Goal: Task Accomplishment & Management: Complete application form

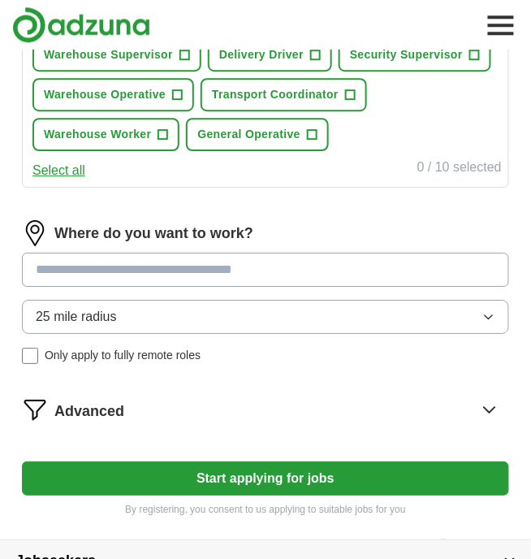
scroll to position [654, 0]
click at [274, 266] on input at bounding box center [266, 270] width 488 height 34
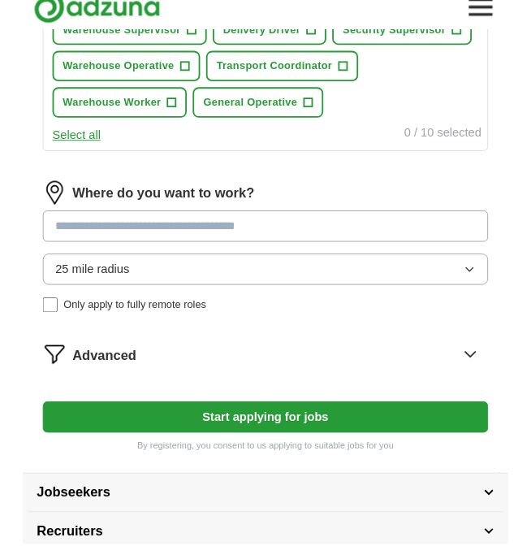
scroll to position [667, 0]
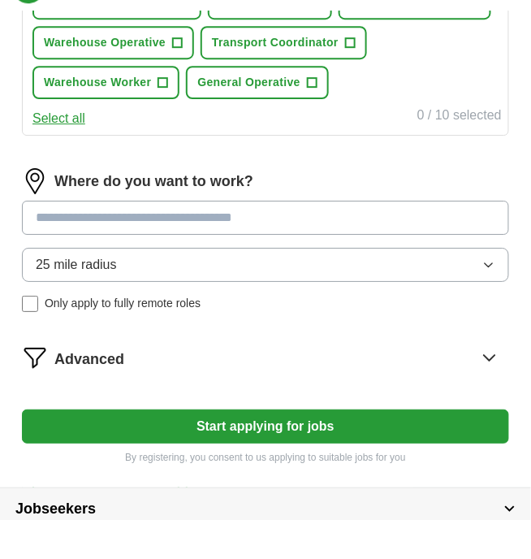
type input "*"
type input "********"
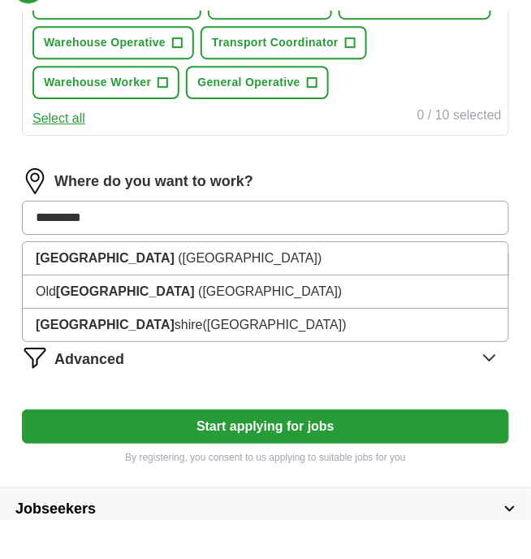
click at [184, 296] on span "([GEOGRAPHIC_DATA])" at bounding box center [250, 297] width 144 height 14
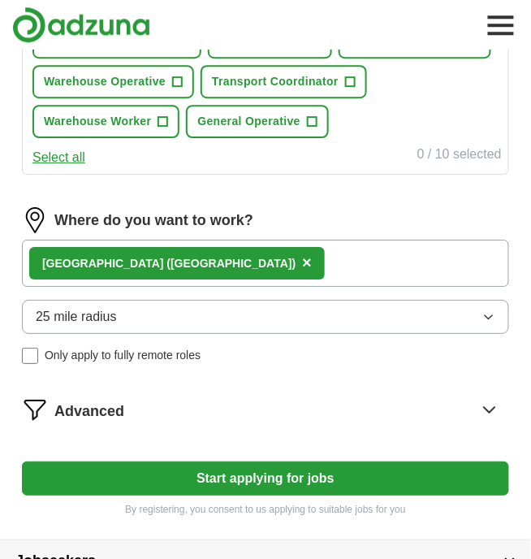
click at [229, 483] on button "Start applying for jobs" at bounding box center [266, 479] width 488 height 34
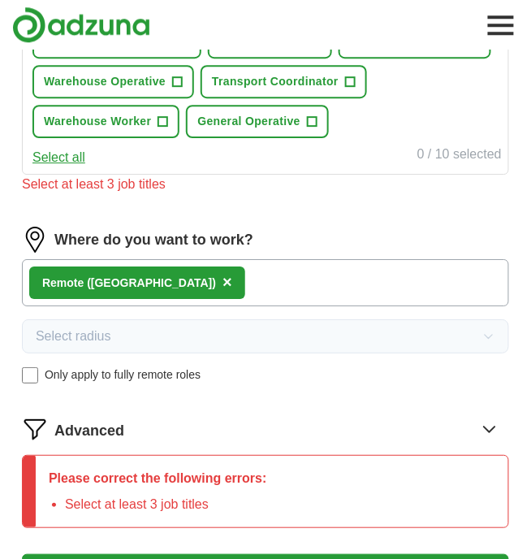
click at [231, 280] on div "Remote ([GEOGRAPHIC_DATA]) ×" at bounding box center [266, 282] width 488 height 47
click at [184, 278] on div "Remote ([GEOGRAPHIC_DATA]) ×" at bounding box center [266, 282] width 488 height 47
click at [85, 289] on div "Remote ([GEOGRAPHIC_DATA]) ×" at bounding box center [137, 283] width 216 height 33
click at [247, 283] on div "Remote ([GEOGRAPHIC_DATA]) ×" at bounding box center [266, 282] width 488 height 47
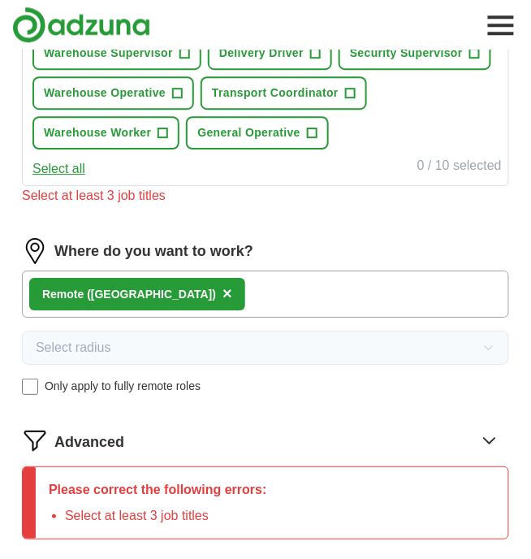
scroll to position [650, 0]
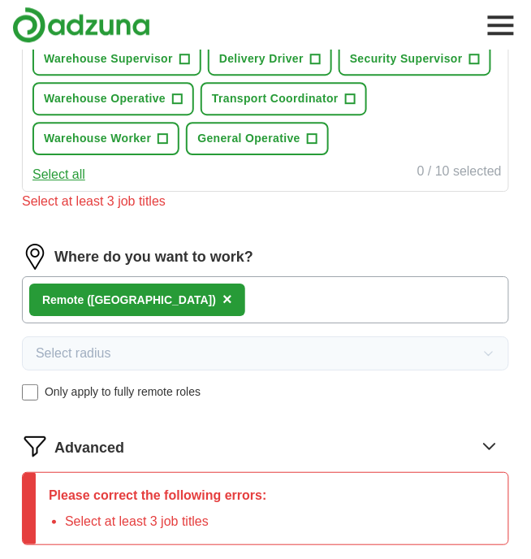
click at [223, 302] on span "×" at bounding box center [228, 299] width 10 height 18
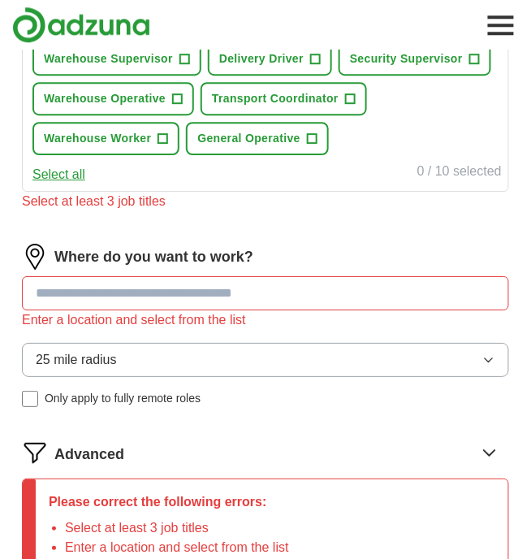
click at [232, 300] on input at bounding box center [266, 293] width 488 height 34
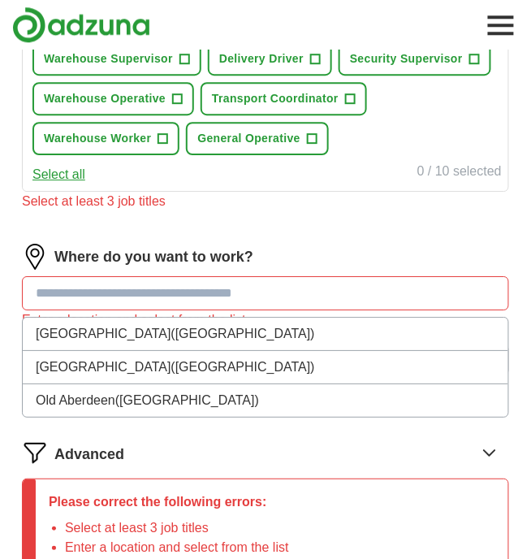
click at [100, 332] on li "[GEOGRAPHIC_DATA] ([GEOGRAPHIC_DATA])" at bounding box center [266, 334] width 486 height 33
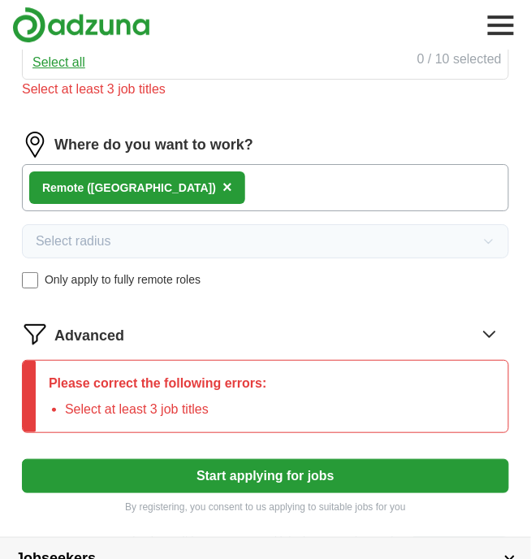
scroll to position [764, 0]
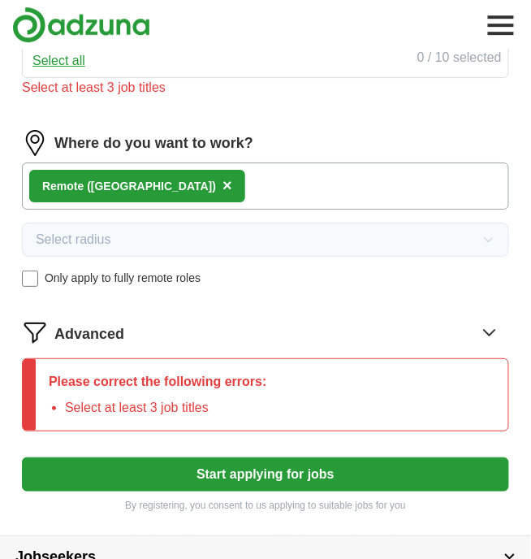
click at [253, 482] on button "Start applying for jobs" at bounding box center [266, 474] width 488 height 34
click at [229, 470] on button "Start applying for jobs" at bounding box center [266, 474] width 488 height 34
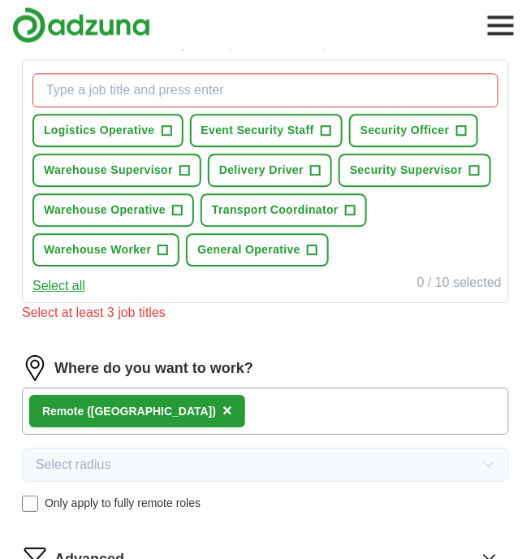
scroll to position [529, 0]
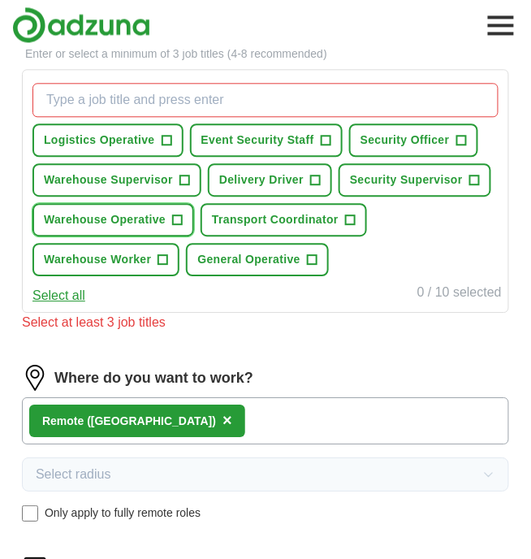
click at [173, 223] on span "+" at bounding box center [178, 220] width 10 height 13
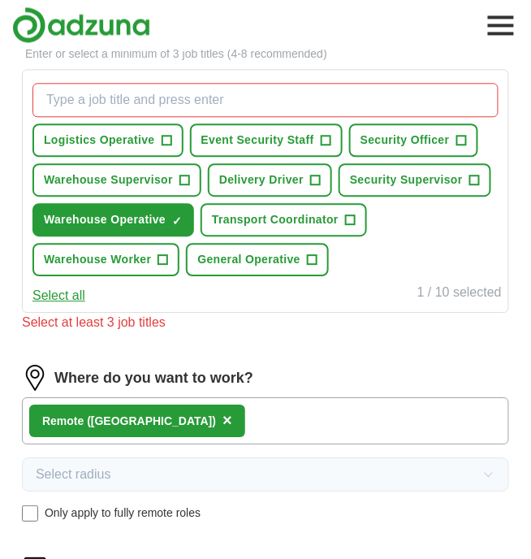
click at [293, 179] on button "Delivery Driver +" at bounding box center [270, 179] width 124 height 33
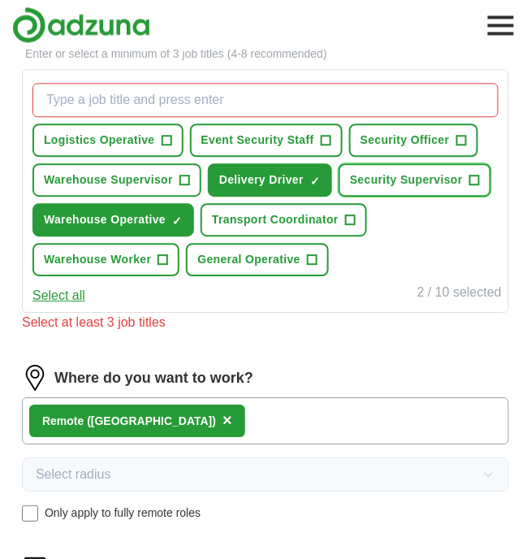
click at [470, 174] on span "+" at bounding box center [475, 180] width 10 height 13
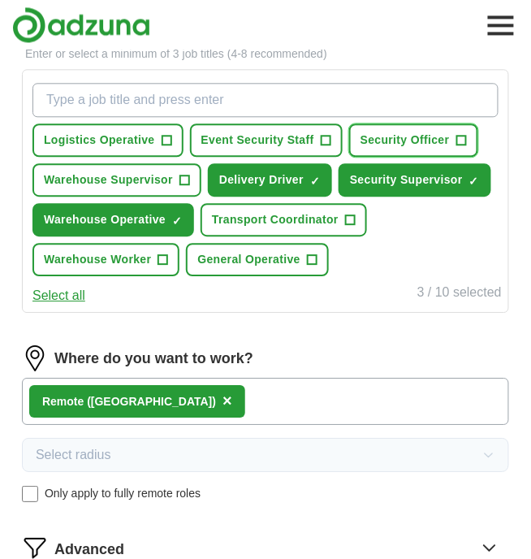
click at [457, 138] on button "Security Officer +" at bounding box center [413, 140] width 129 height 33
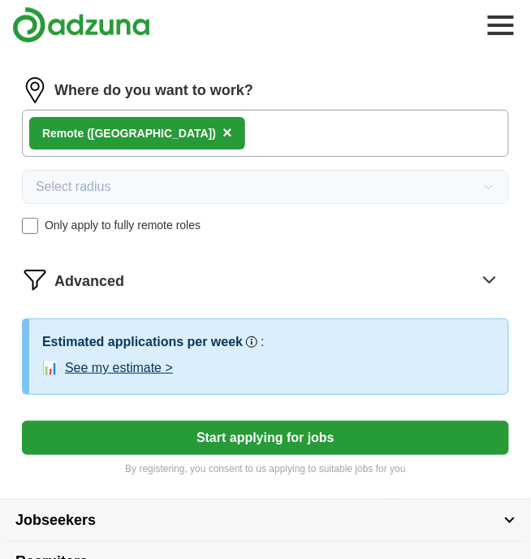
scroll to position [797, 0]
click at [286, 434] on button "Start applying for jobs" at bounding box center [266, 438] width 488 height 34
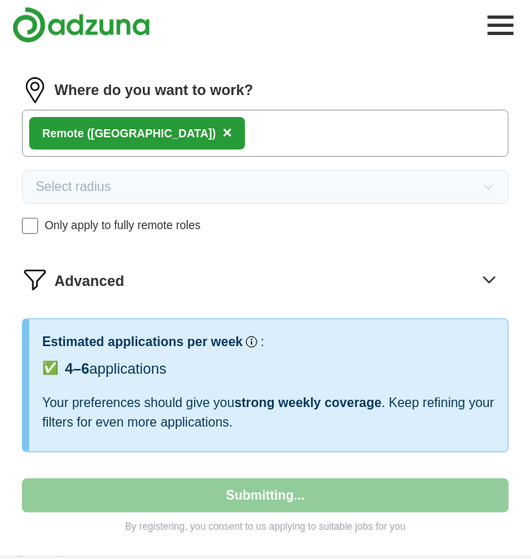
select select "**"
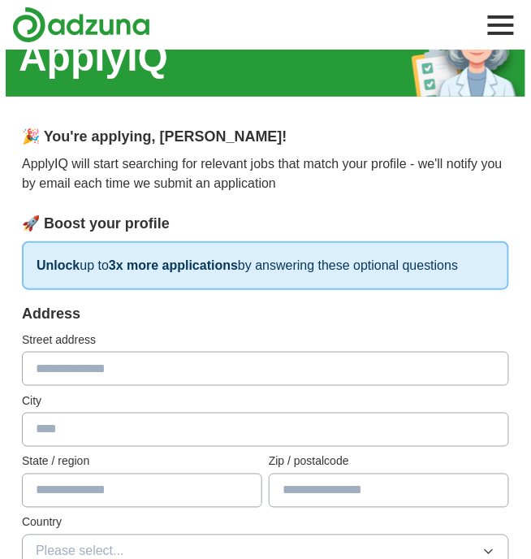
scroll to position [0, 0]
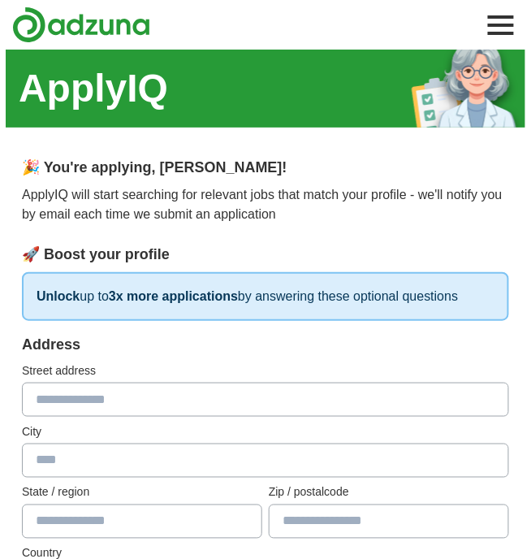
click at [116, 404] on input "text" at bounding box center [266, 400] width 488 height 34
type input "**********"
type input "********"
type input "**********"
type input "********"
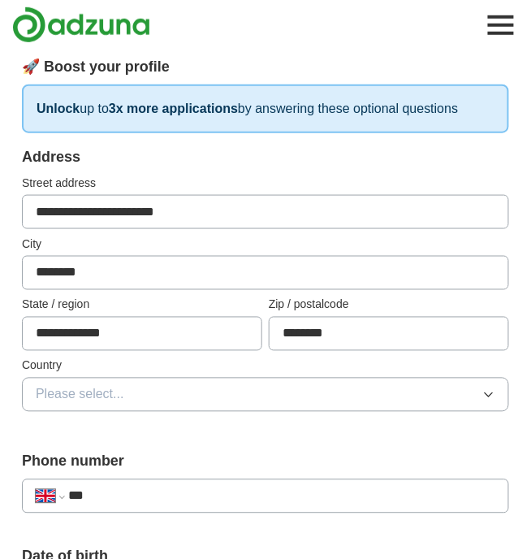
scroll to position [189, 0]
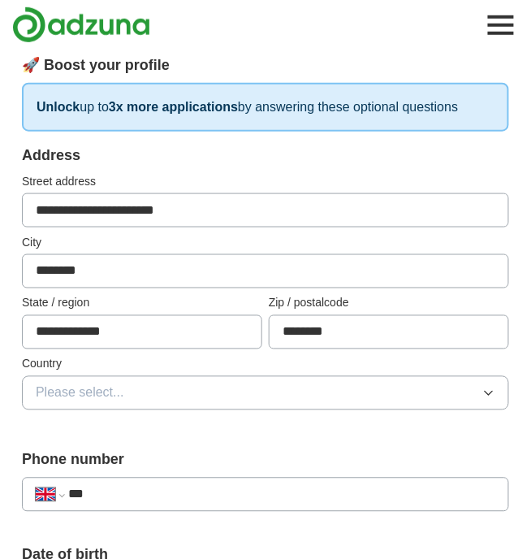
click at [146, 392] on button "Please select..." at bounding box center [266, 393] width 488 height 34
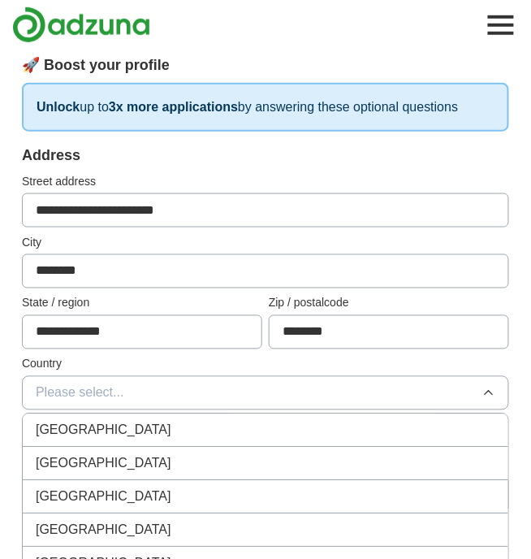
click at [140, 429] on div "[GEOGRAPHIC_DATA]" at bounding box center [266, 431] width 460 height 20
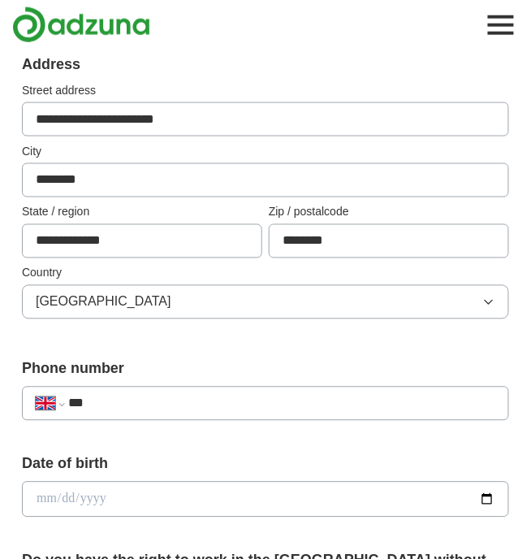
scroll to position [286, 0]
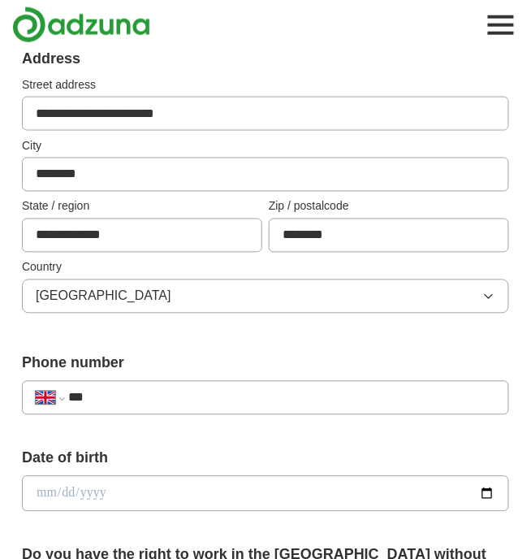
click at [164, 401] on input "***" at bounding box center [281, 398] width 427 height 20
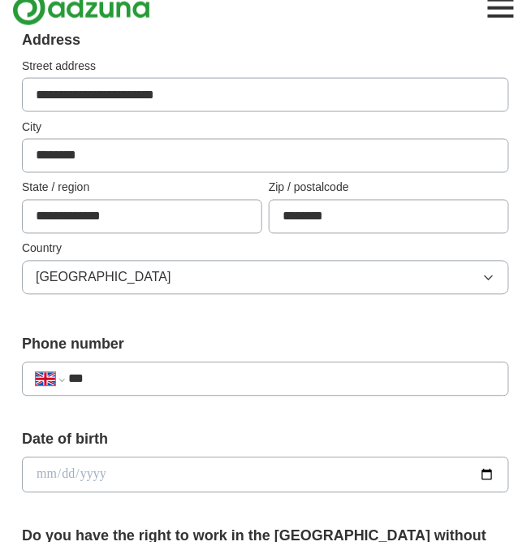
scroll to position [299, 0]
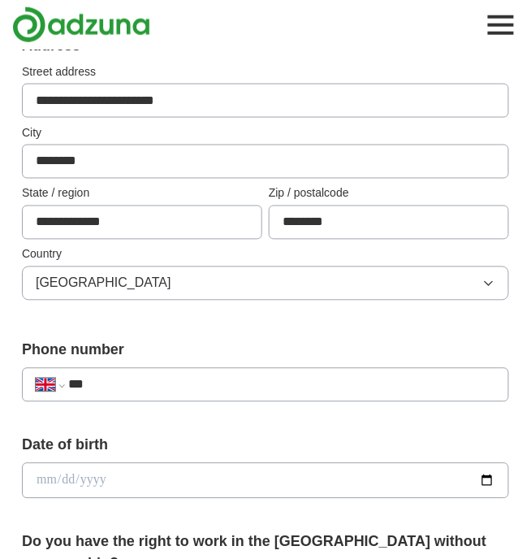
type input "**********"
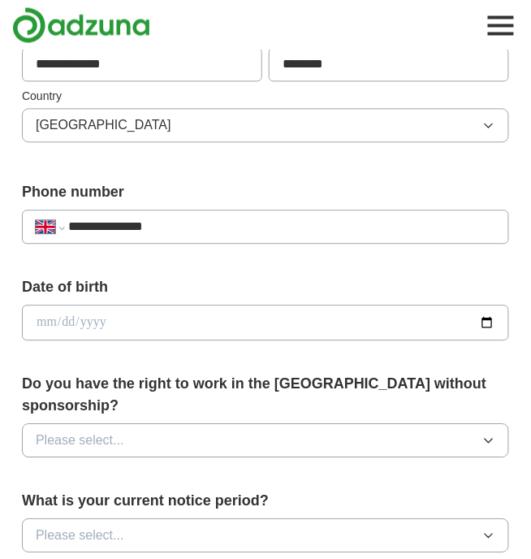
scroll to position [453, 0]
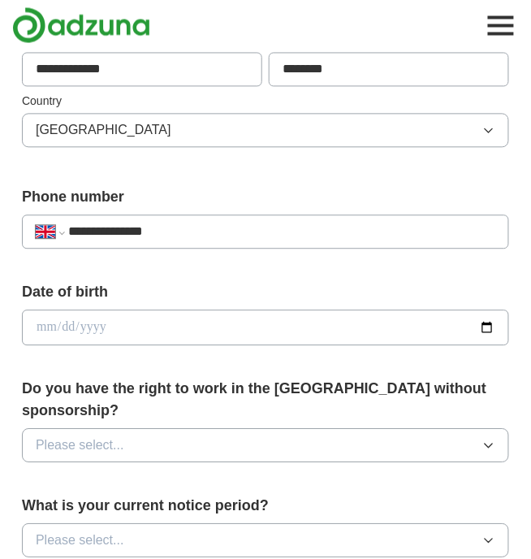
click at [136, 328] on input "date" at bounding box center [266, 328] width 488 height 36
type input "**********"
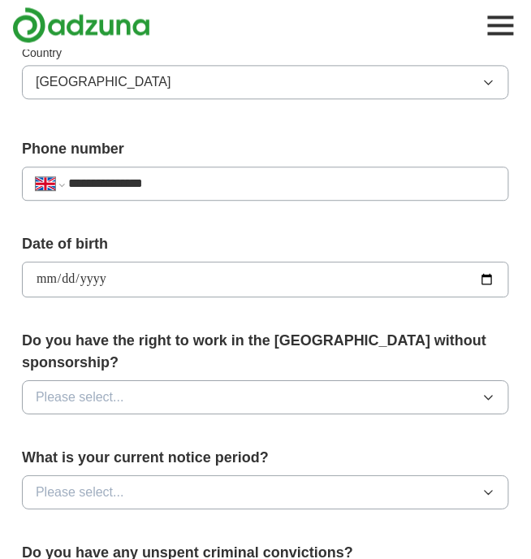
scroll to position [501, 0]
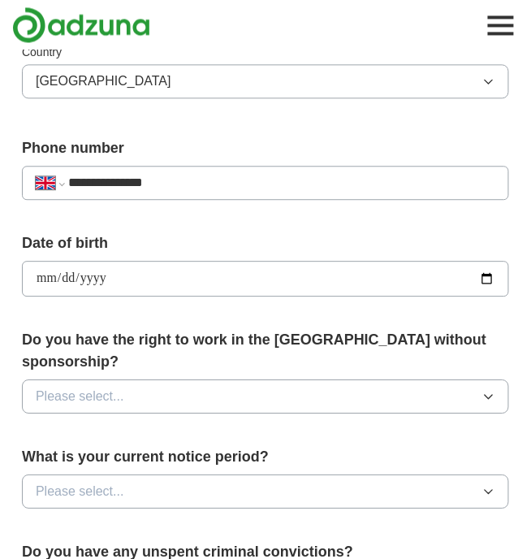
click at [273, 379] on button "Please select..." at bounding box center [266, 396] width 488 height 34
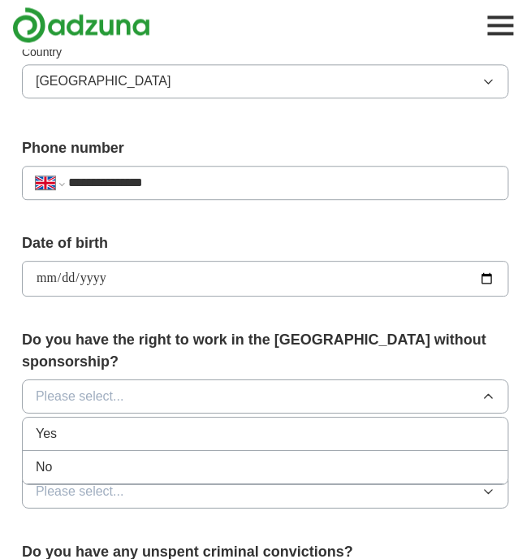
click at [173, 424] on div "Yes" at bounding box center [266, 434] width 460 height 20
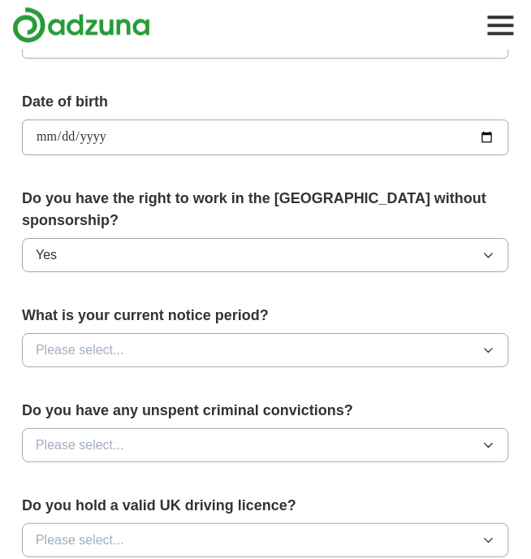
scroll to position [643, 0]
click at [224, 333] on button "Please select..." at bounding box center [266, 350] width 488 height 34
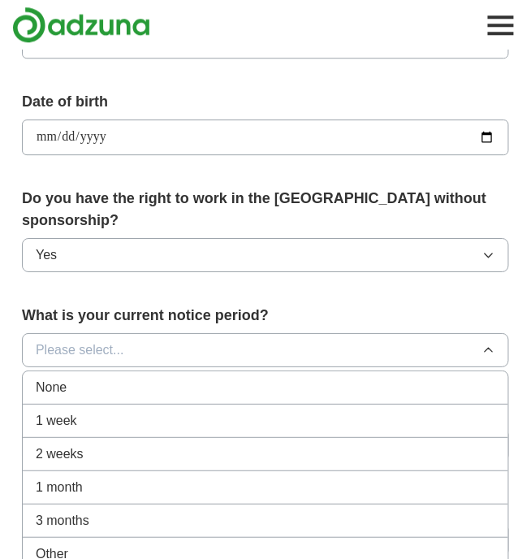
click at [173, 411] on div "1 week" at bounding box center [266, 421] width 460 height 20
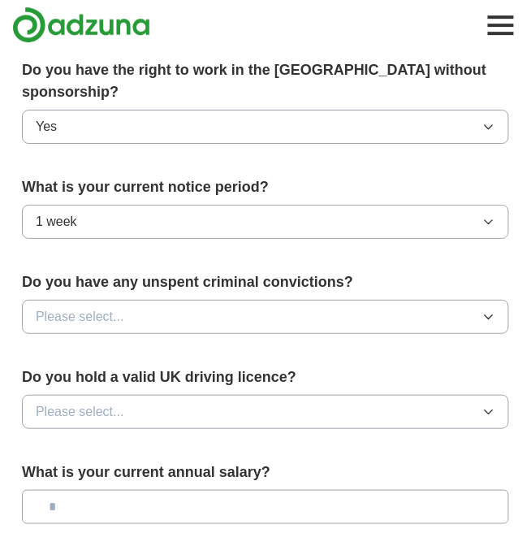
scroll to position [773, 0]
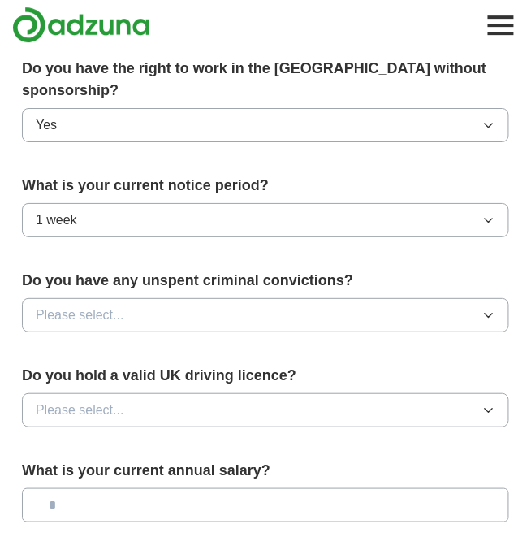
click at [210, 298] on button "Please select..." at bounding box center [266, 315] width 488 height 34
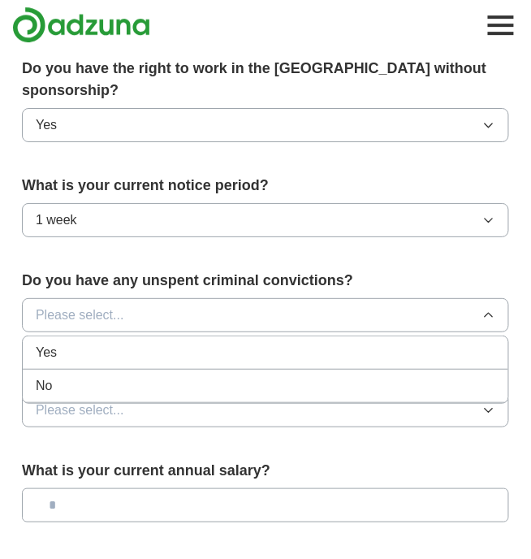
click at [167, 376] on div "No" at bounding box center [266, 386] width 460 height 20
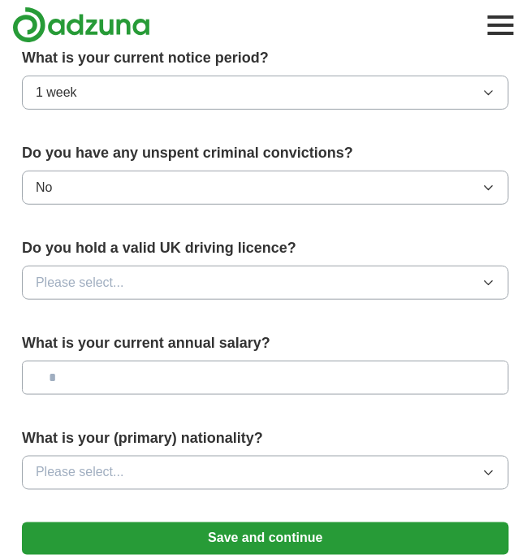
scroll to position [903, 0]
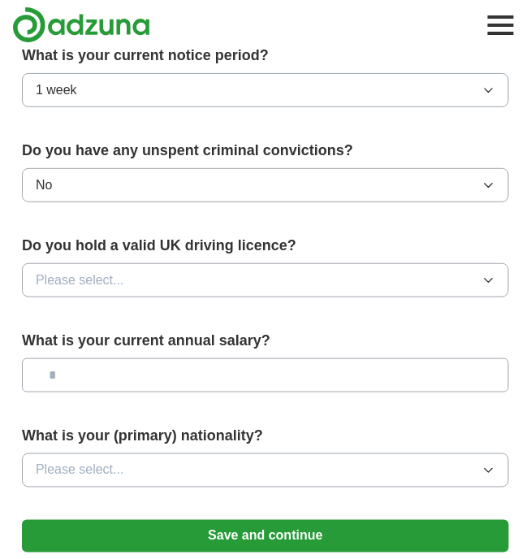
click at [228, 263] on button "Please select..." at bounding box center [266, 280] width 488 height 34
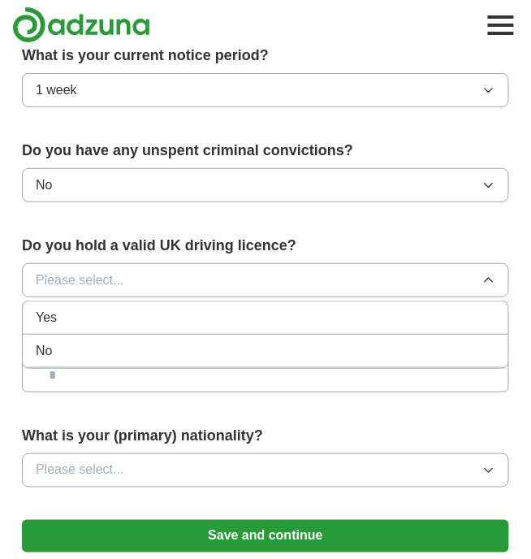
click at [161, 308] on div "Yes" at bounding box center [266, 318] width 460 height 20
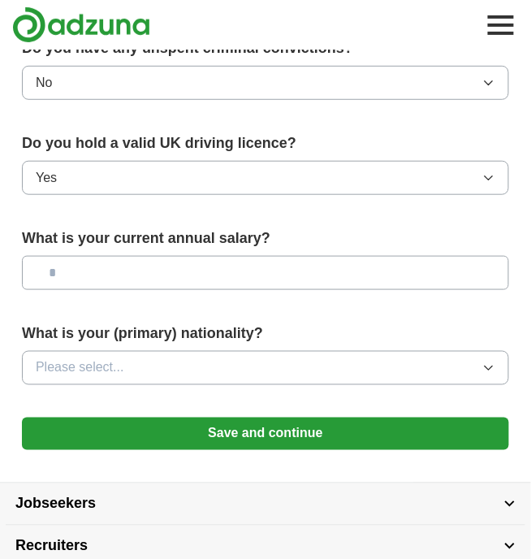
scroll to position [1008, 0]
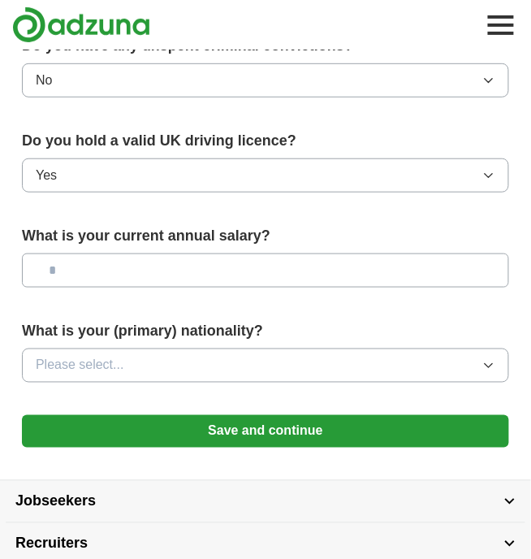
click at [177, 254] on input "text" at bounding box center [266, 271] width 488 height 34
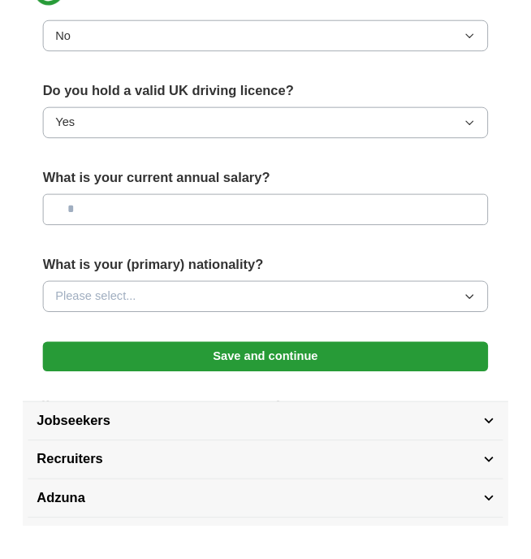
scroll to position [1021, 0]
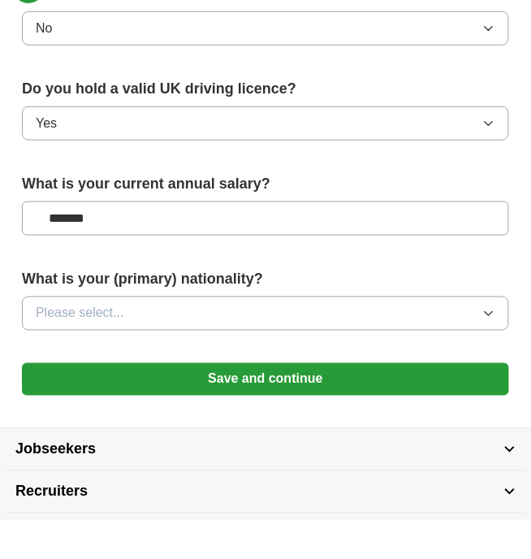
type input "*******"
click at [140, 336] on button "Please select..." at bounding box center [266, 353] width 488 height 34
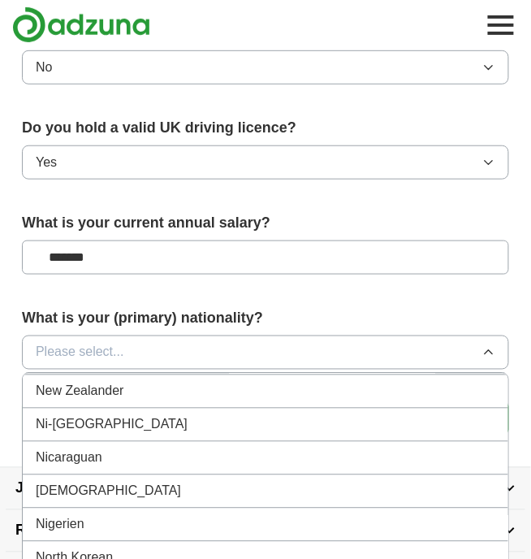
scroll to position [4195, 0]
click at [104, 483] on div "[DEMOGRAPHIC_DATA]" at bounding box center [266, 493] width 460 height 20
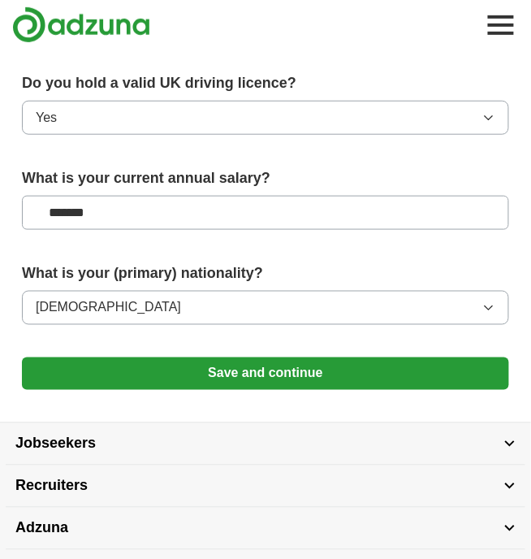
click at [301, 358] on button "Save and continue" at bounding box center [266, 374] width 488 height 33
